Goal: Information Seeking & Learning: Learn about a topic

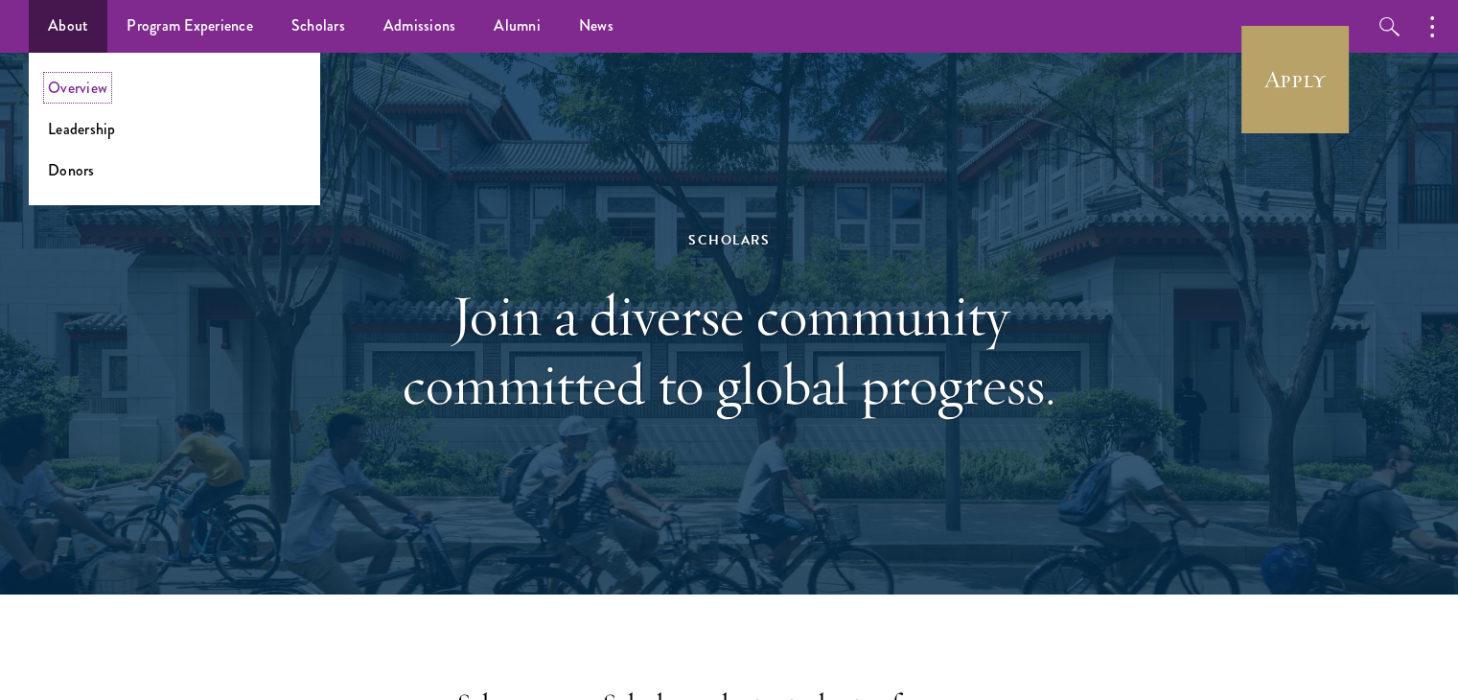
click at [81, 90] on link "Overview" at bounding box center [77, 88] width 59 height 22
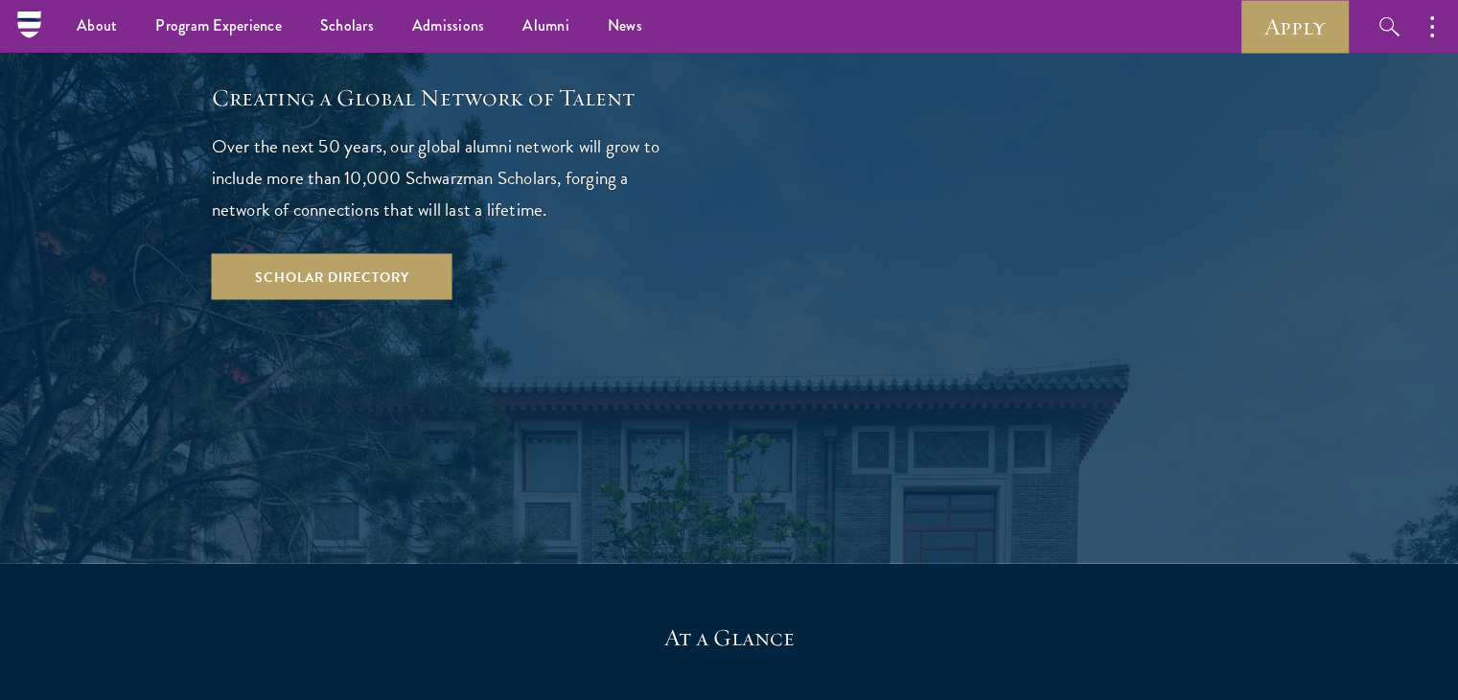
scroll to position [3519, 0]
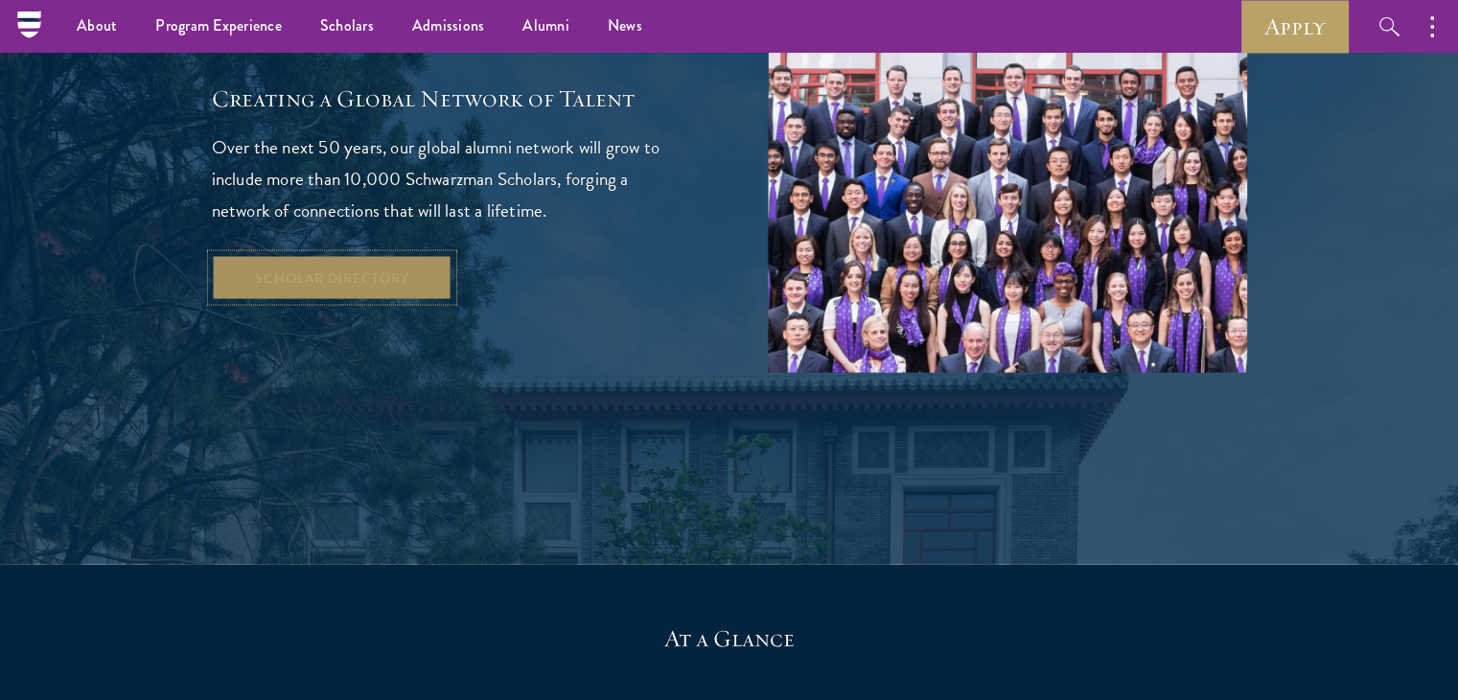
click at [325, 254] on link "Scholar Directory" at bounding box center [332, 277] width 241 height 46
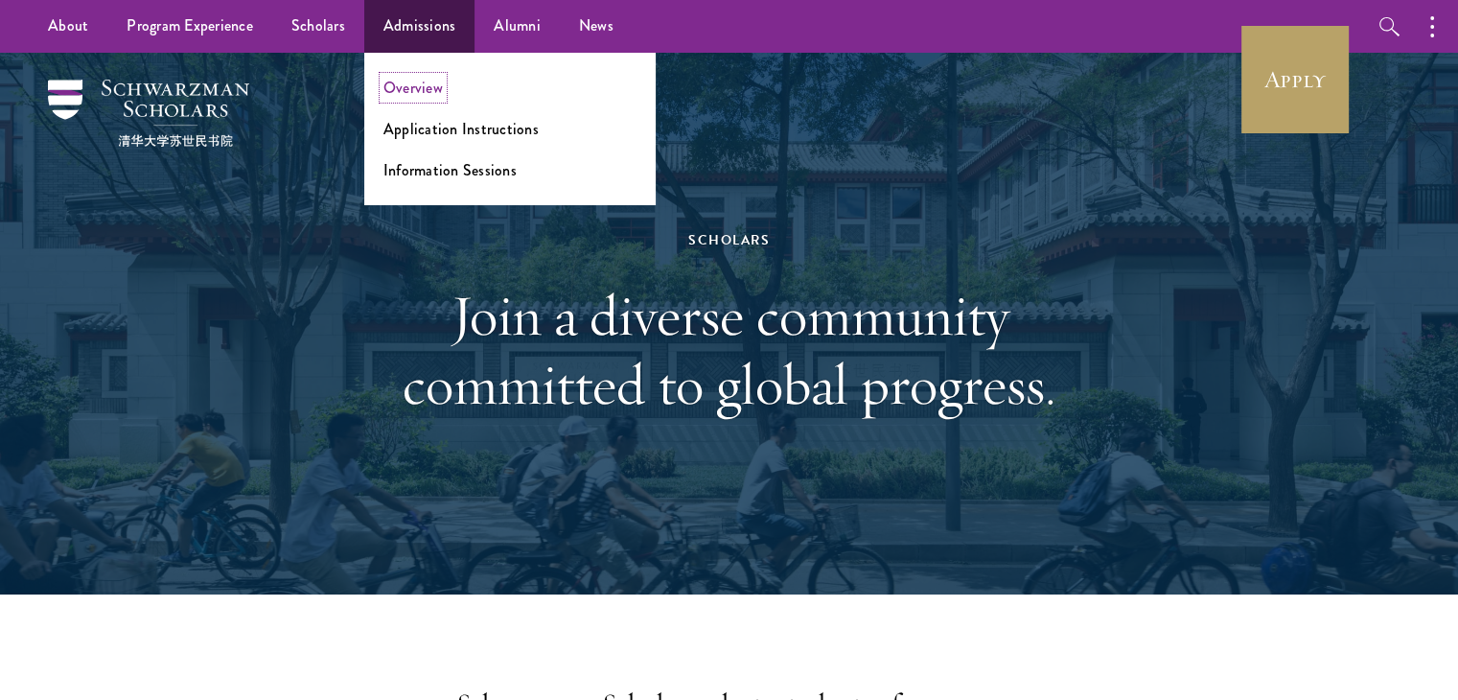
click at [408, 84] on link "Overview" at bounding box center [413, 88] width 59 height 22
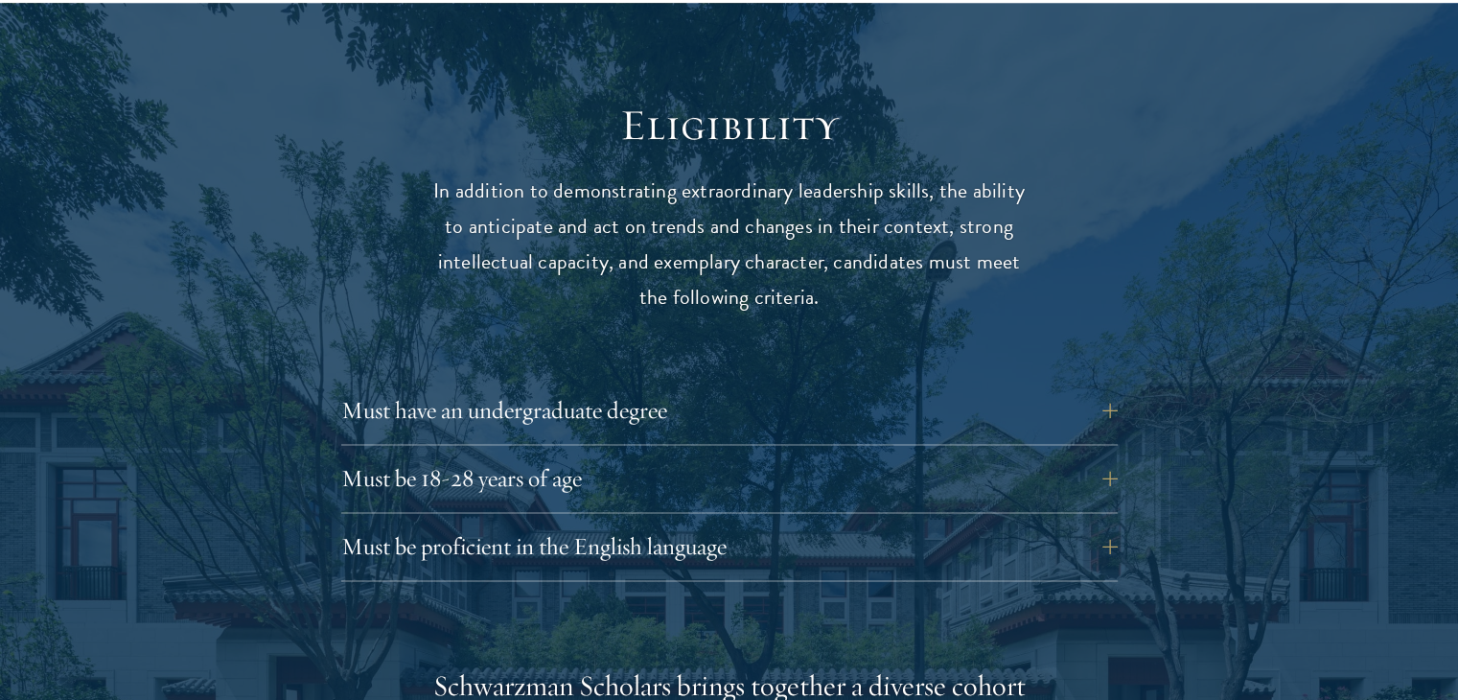
scroll to position [2466, 0]
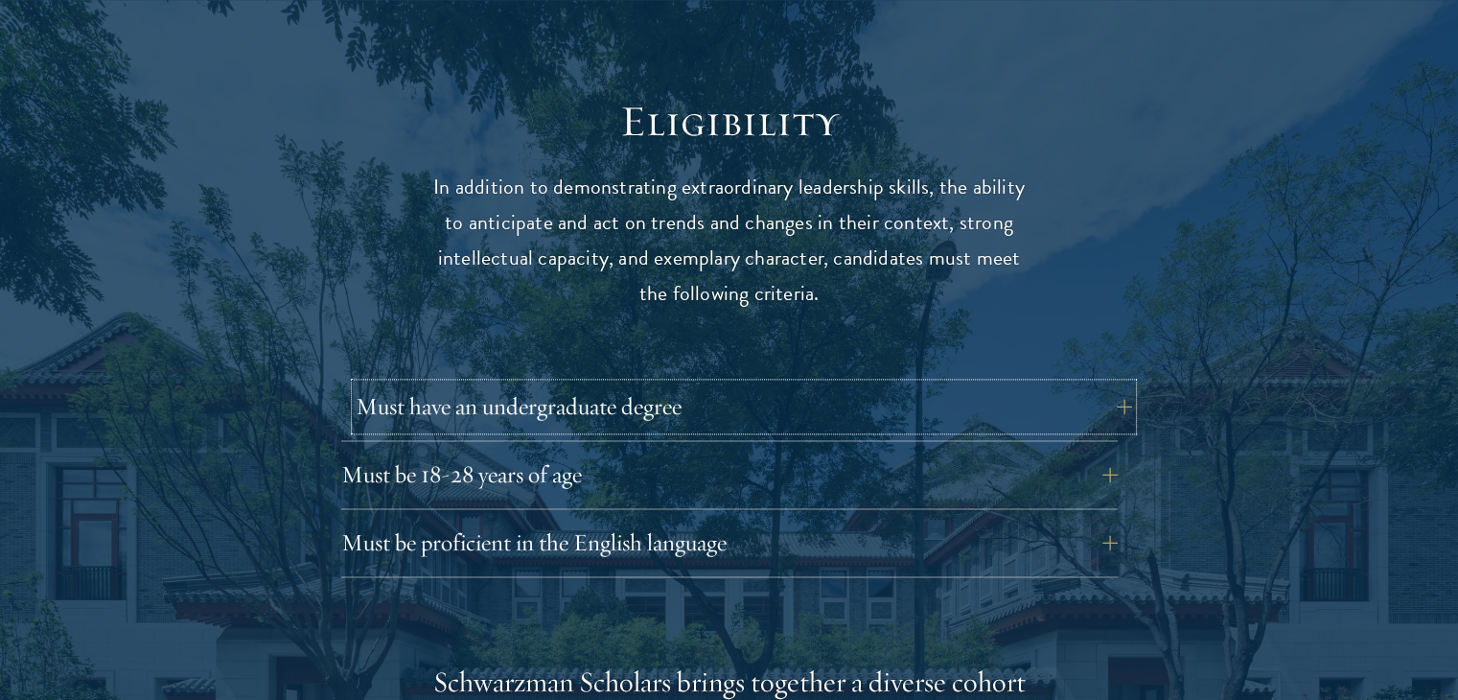
click at [1118, 384] on button "Must have an undergraduate degree" at bounding box center [744, 407] width 777 height 46
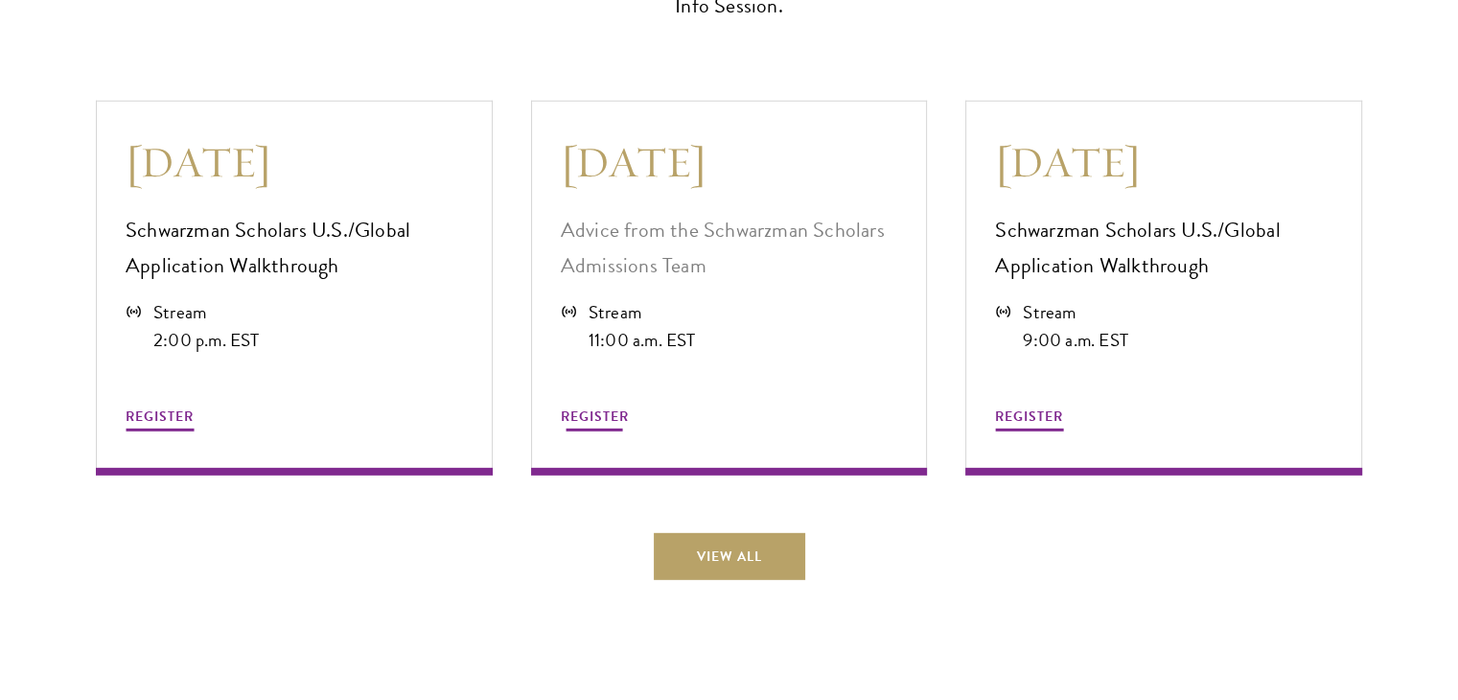
scroll to position [5557, 0]
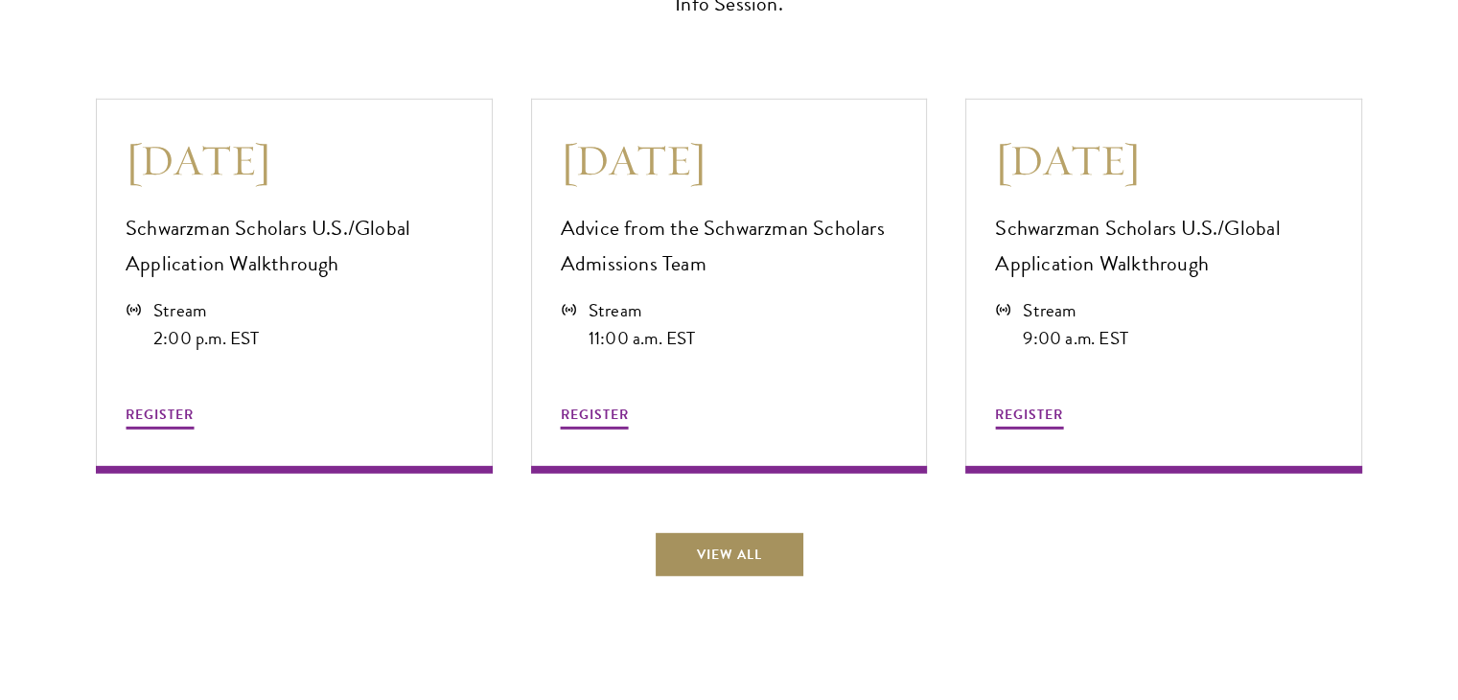
click at [708, 534] on link "View All" at bounding box center [729, 554] width 151 height 46
